Goal: Task Accomplishment & Management: Manage account settings

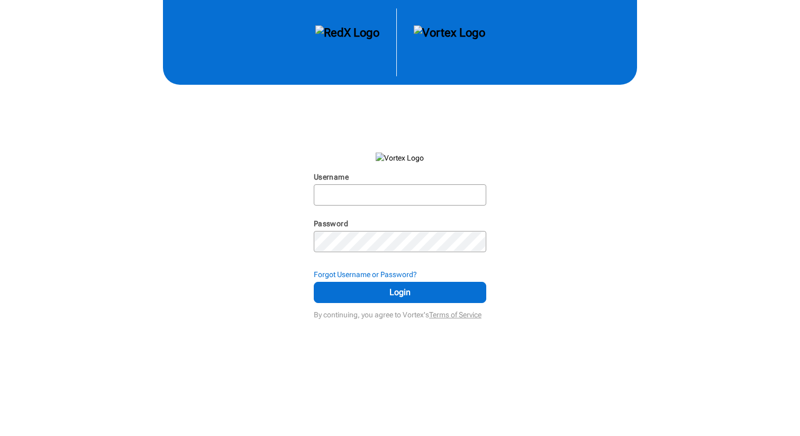
click at [0, 435] on nordpass-portal at bounding box center [0, 436] width 0 height 0
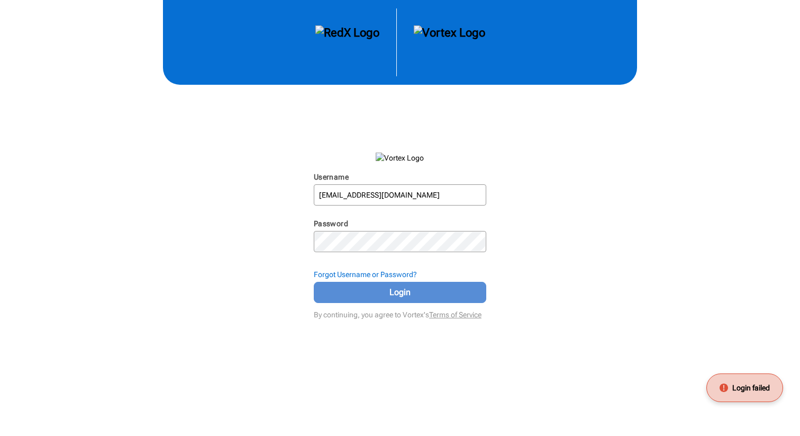
click at [412, 294] on span "Login" at bounding box center [400, 292] width 146 height 13
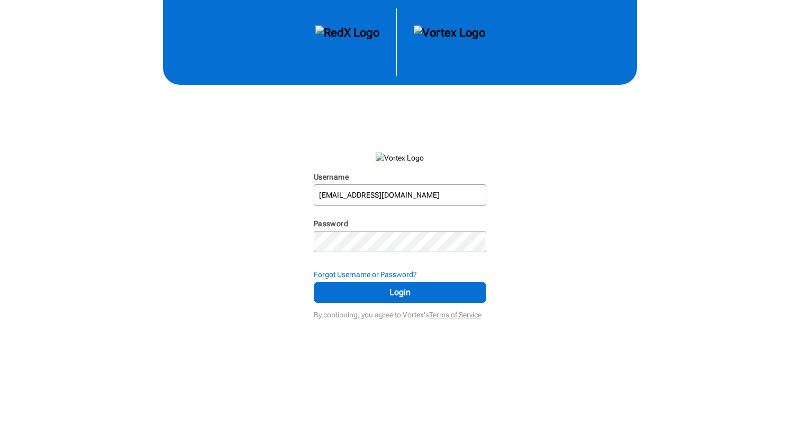
click at [0, 435] on nordpass-autofill-portal at bounding box center [0, 436] width 0 height 0
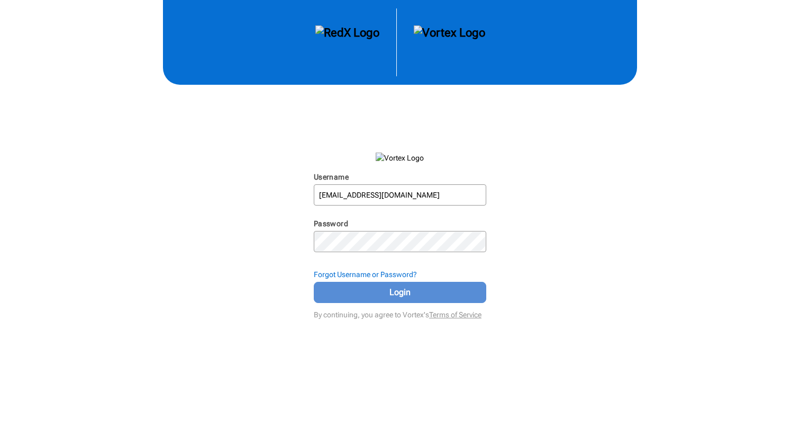
click at [375, 293] on span "Login" at bounding box center [400, 292] width 146 height 13
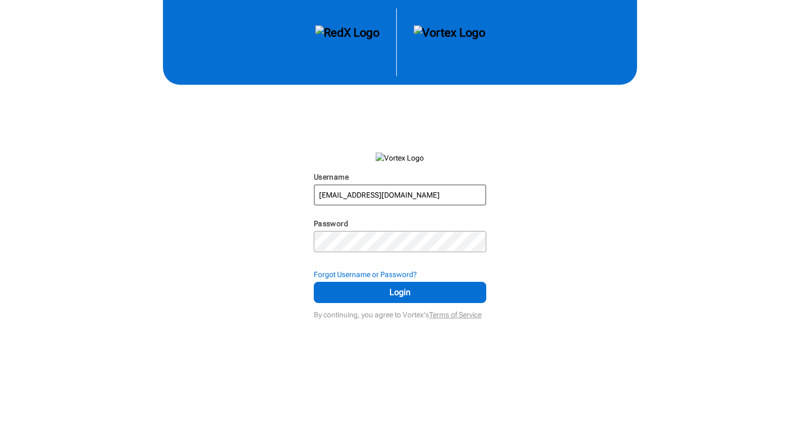
click at [444, 199] on input "[EMAIL_ADDRESS][DOMAIN_NAME]" at bounding box center [400, 194] width 170 height 19
click at [525, 138] on div "Username [EMAIL_ADDRESS][DOMAIN_NAME] N/A Password N/A Forgot Username or Passw…" at bounding box center [400, 161] width 800 height 322
drag, startPoint x: 428, startPoint y: 194, endPoint x: 247, endPoint y: 199, distance: 181.1
click at [247, 199] on div "Username [EMAIL_ADDRESS][DOMAIN_NAME] N/A Password N/A Forgot Username or Passw…" at bounding box center [400, 161] width 800 height 322
type input "[PERSON_NAME][EMAIL_ADDRESS][DOMAIN_NAME]"
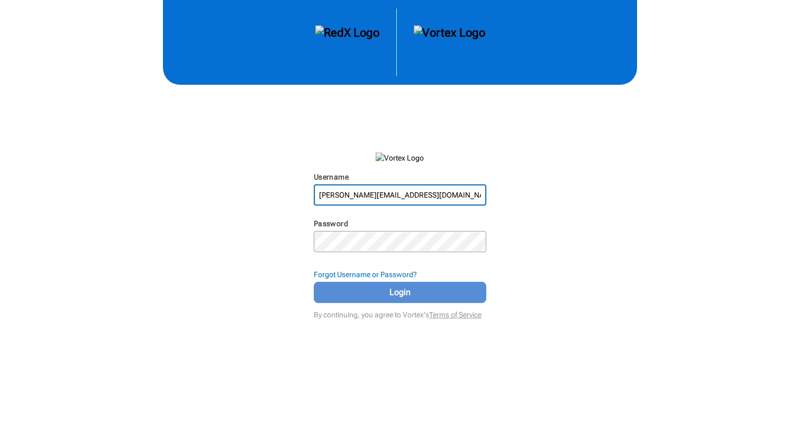
click at [383, 296] on span "Login" at bounding box center [400, 292] width 146 height 13
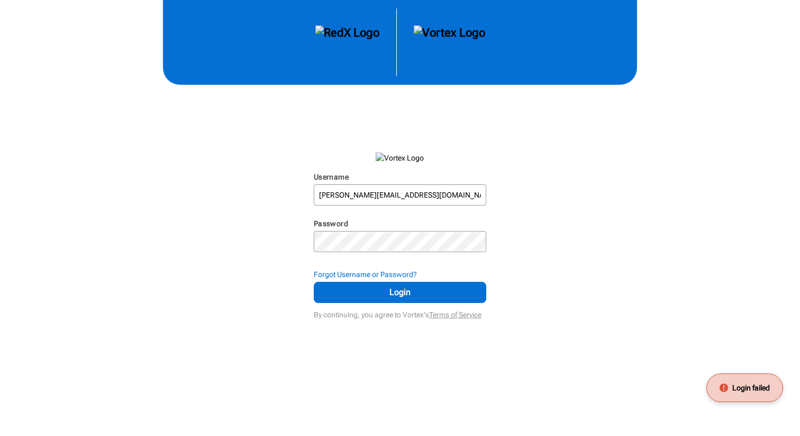
click at [0, 435] on nordpass-autofill-portal at bounding box center [0, 436] width 0 height 0
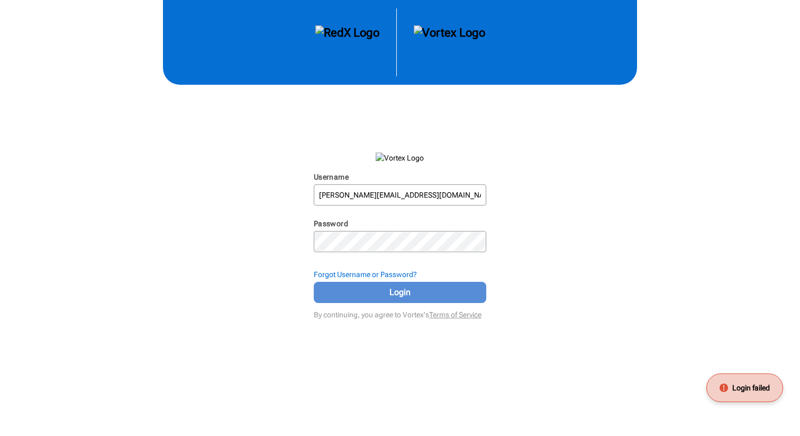
click at [386, 289] on span "Login" at bounding box center [400, 292] width 146 height 13
